Goal: Information Seeking & Learning: Learn about a topic

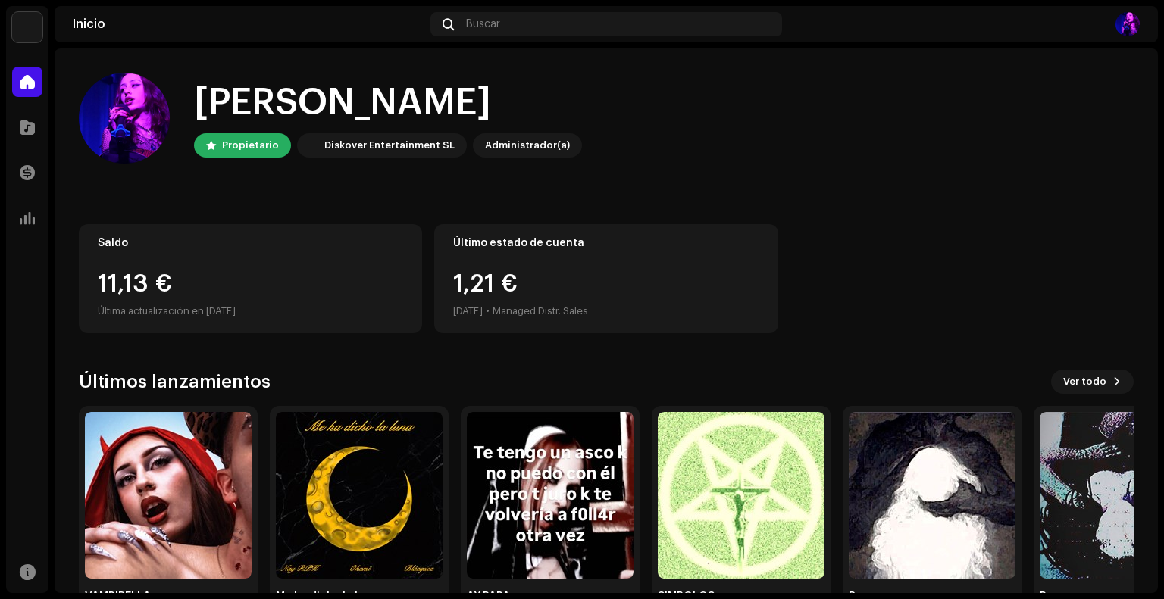
click at [497, 146] on div "Administrador(a)" at bounding box center [527, 145] width 85 height 18
click at [488, 142] on div "Administrador(a)" at bounding box center [527, 145] width 85 height 18
click at [162, 433] on img at bounding box center [168, 495] width 167 height 167
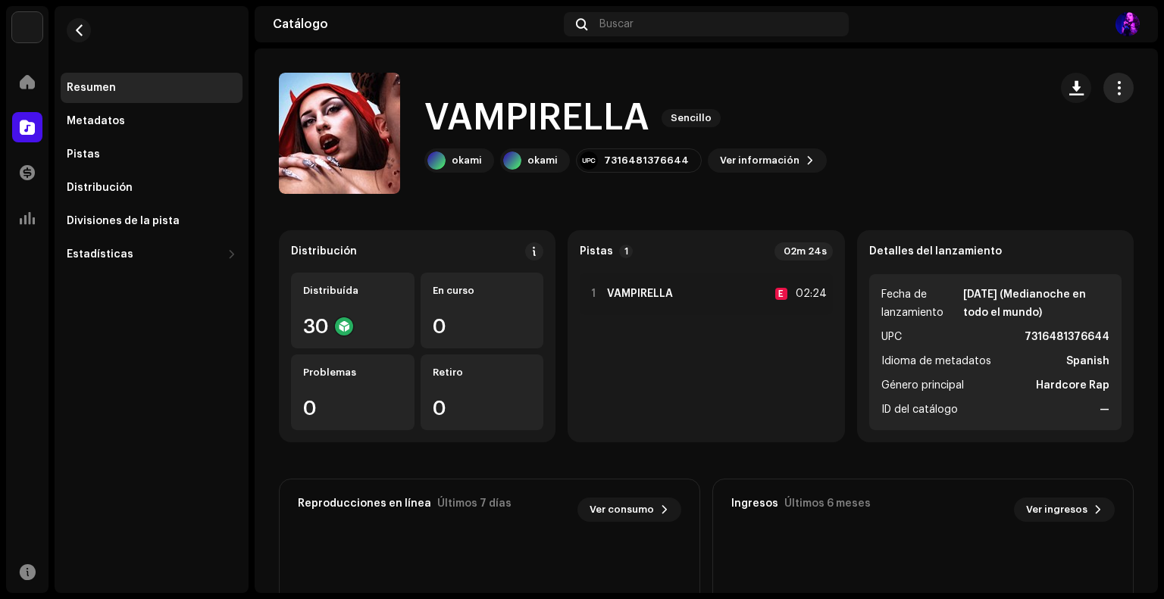
click at [1116, 86] on button "button" at bounding box center [1118, 88] width 30 height 30
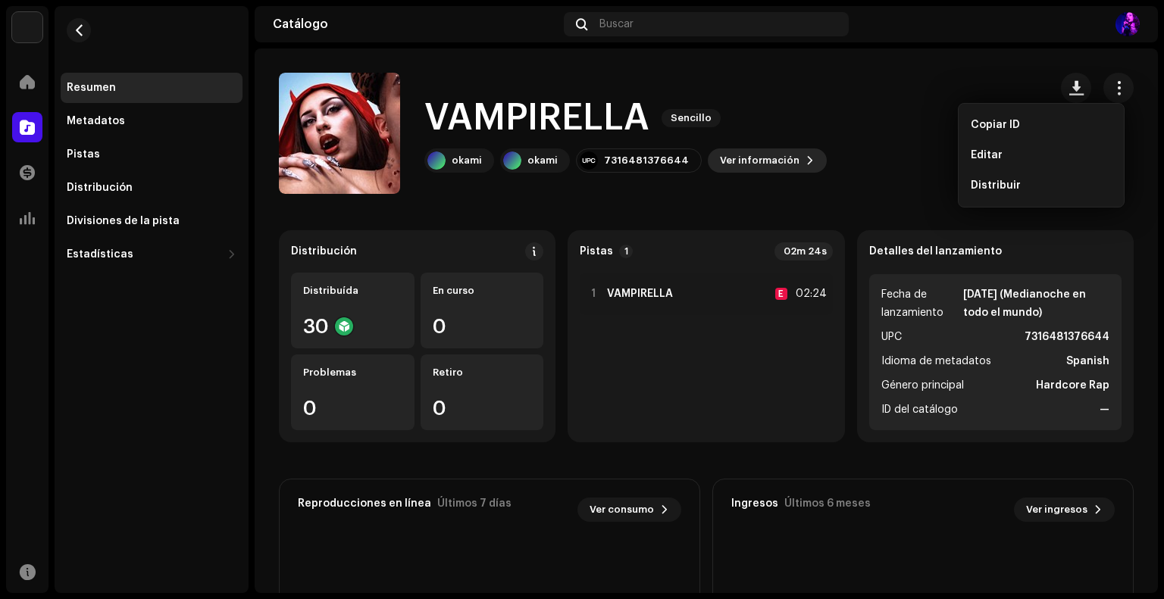
click at [797, 153] on button "Ver información" at bounding box center [767, 161] width 119 height 24
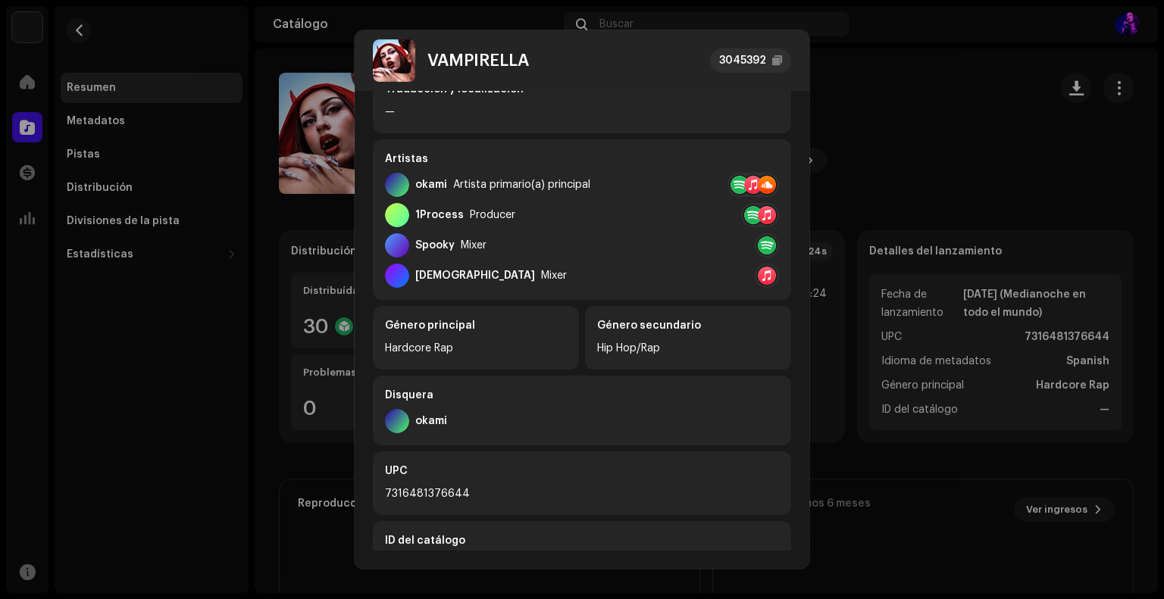
scroll to position [354, 0]
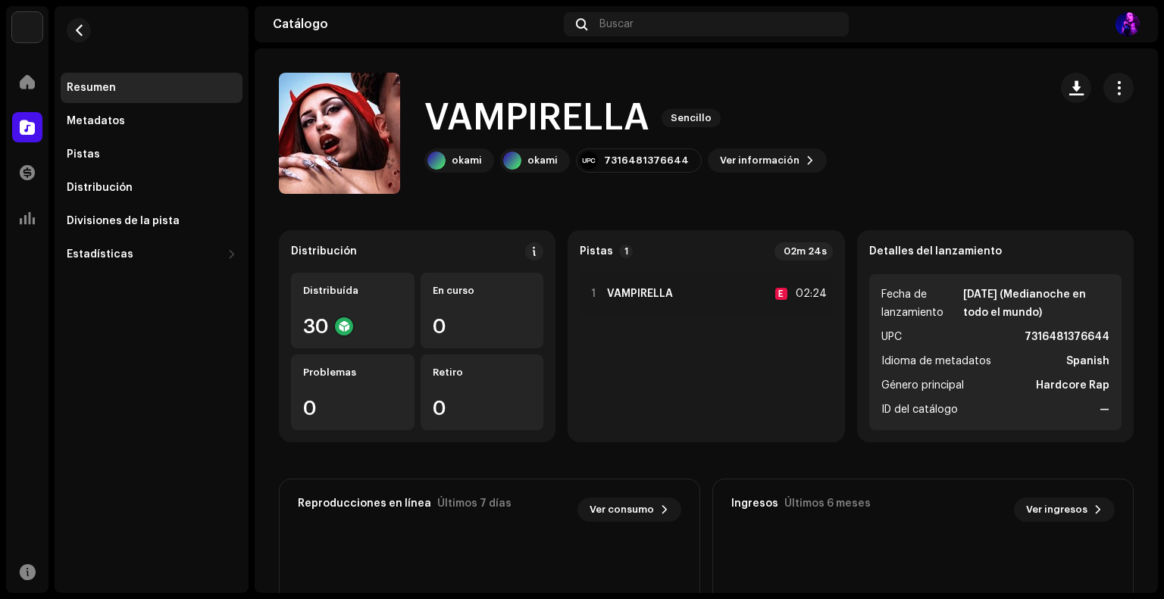
click at [903, 130] on div "VAMPIRELLA 3045392 Metadatos Distribución Idioma de metadatos Spanish Título de…" at bounding box center [582, 299] width 1164 height 599
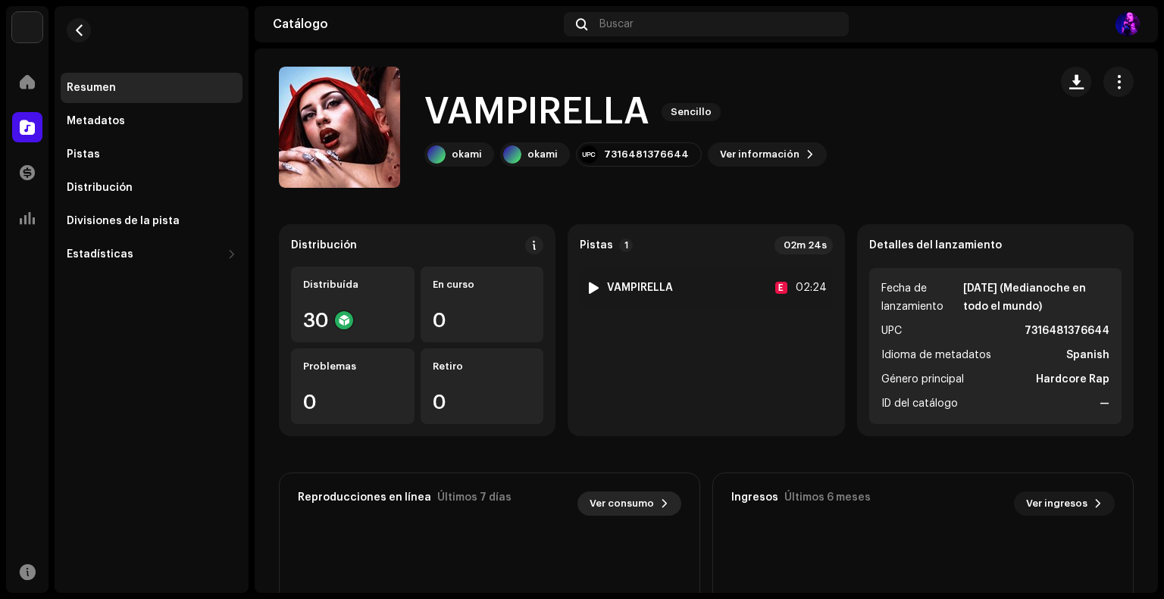
scroll to position [0, 0]
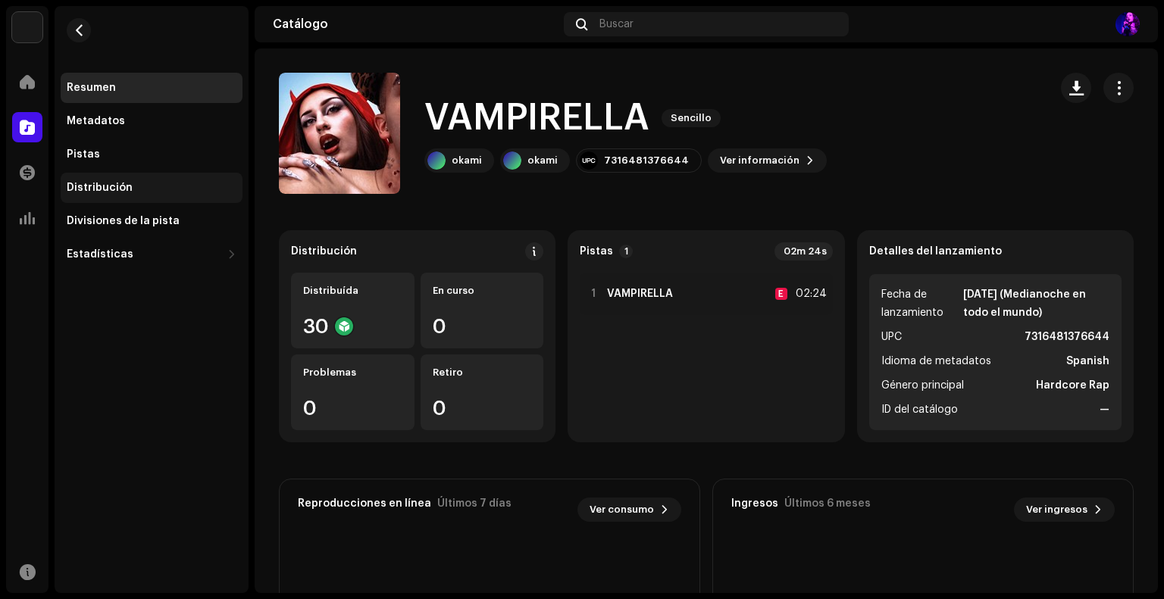
click at [105, 196] on div "Distribución" at bounding box center [152, 188] width 182 height 30
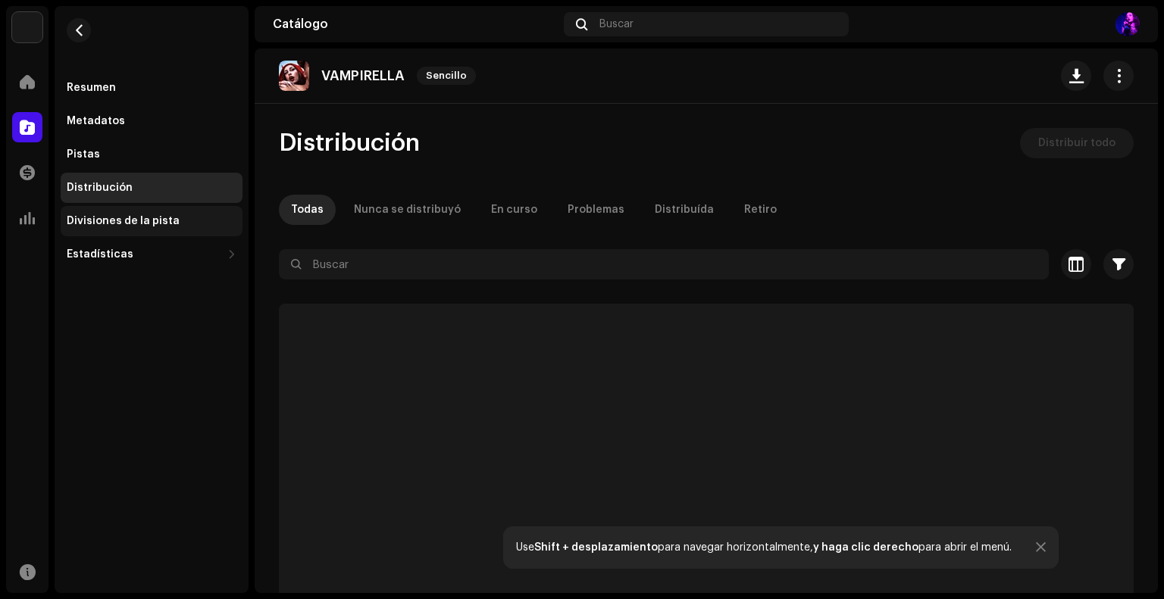
click at [105, 218] on div "Divisiones de la pista" at bounding box center [123, 221] width 113 height 12
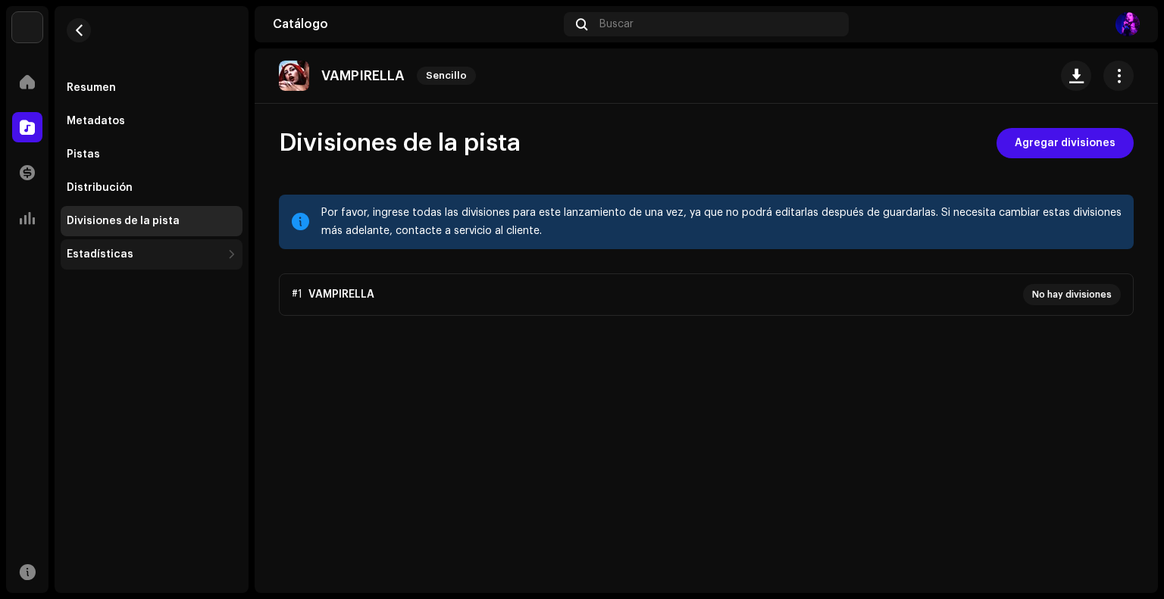
click at [102, 254] on div "Estadísticas" at bounding box center [100, 255] width 67 height 12
click at [98, 303] on div "Consumo Participación Ingresos Geo" at bounding box center [152, 336] width 182 height 133
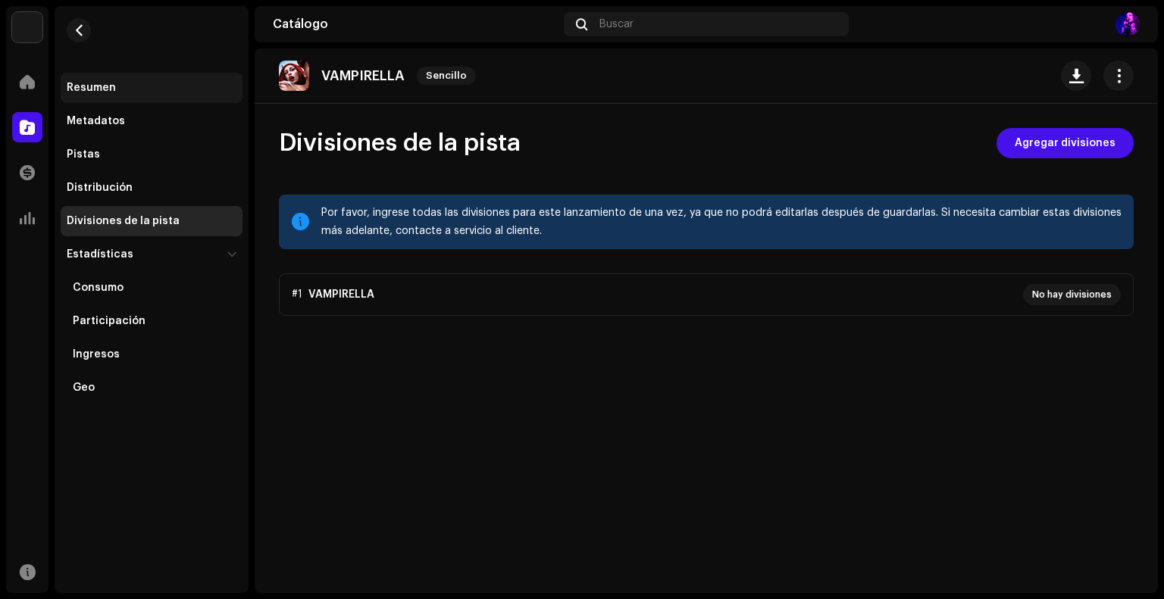
click at [99, 80] on div "Resumen" at bounding box center [152, 88] width 182 height 30
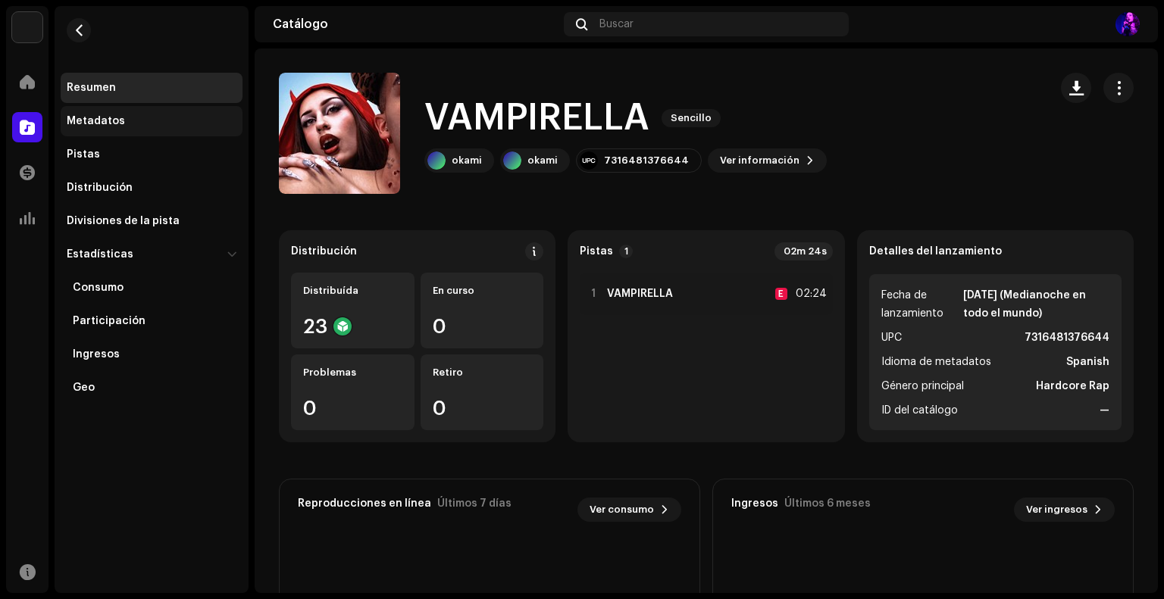
click at [104, 124] on div "Metadatos" at bounding box center [96, 121] width 58 height 12
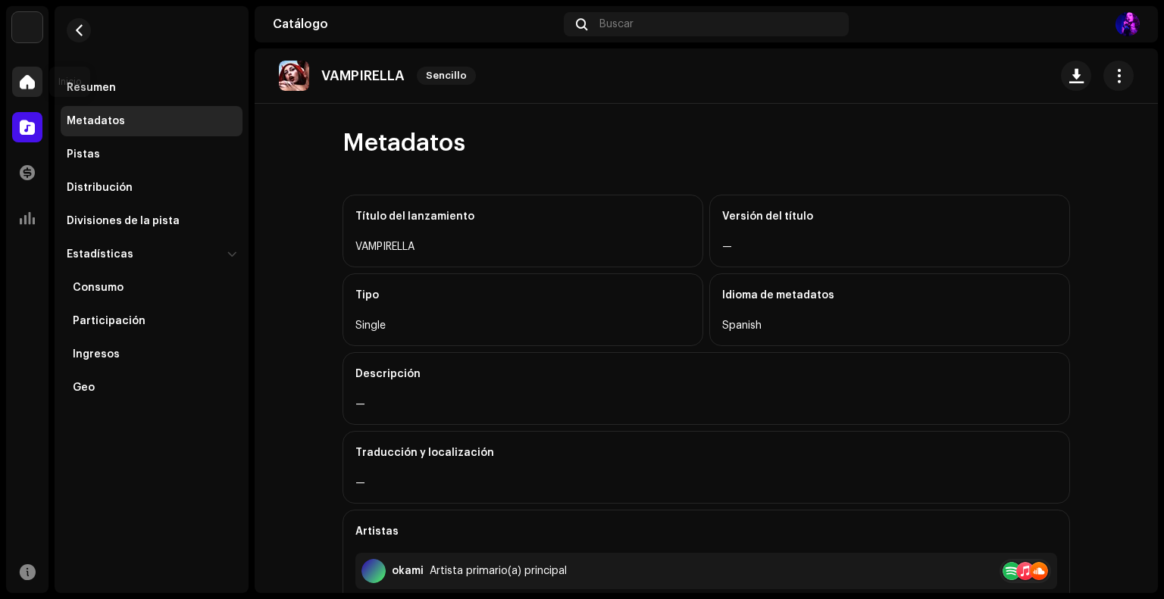
click at [22, 76] on span at bounding box center [27, 82] width 15 height 12
